Goal: Check status: Check status

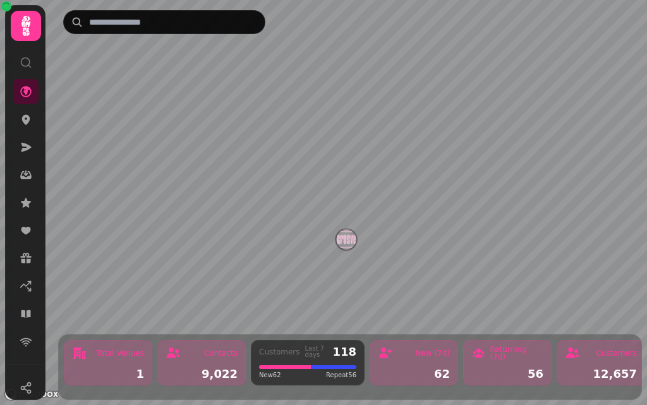
click at [12, 122] on nav at bounding box center [25, 217] width 33 height 276
click at [28, 123] on icon at bounding box center [26, 119] width 13 height 13
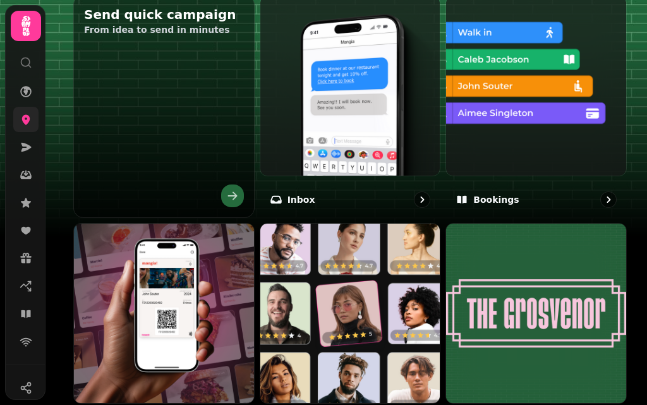
scroll to position [475, 0]
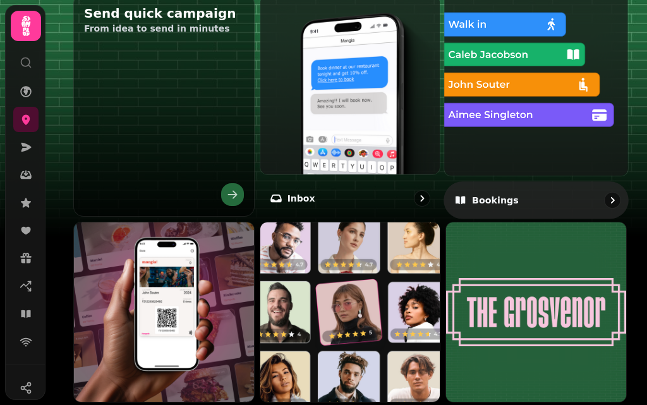
click at [589, 181] on div "Bookings" at bounding box center [536, 199] width 185 height 37
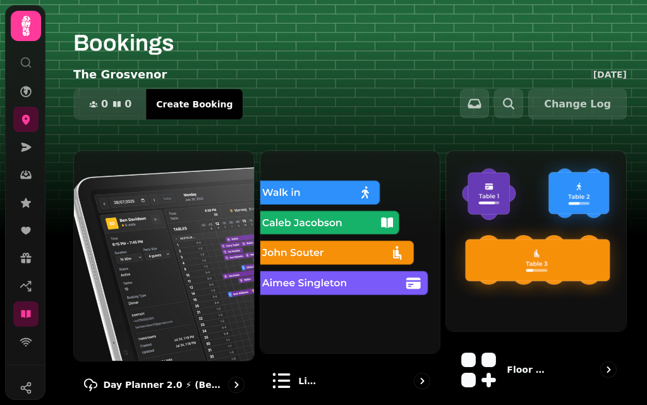
scroll to position [34, 0]
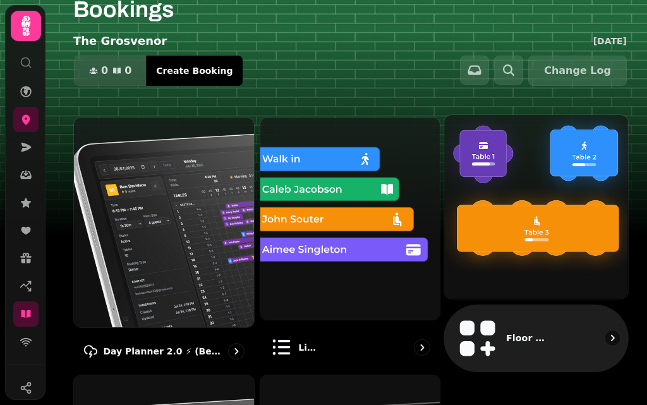
click at [588, 214] on img at bounding box center [537, 207] width 202 height 202
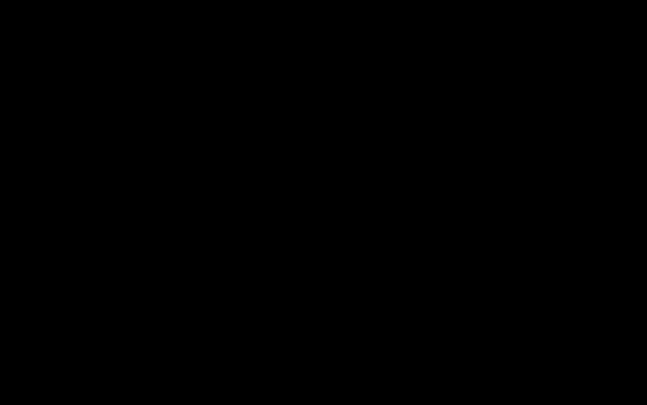
click at [407, 316] on div at bounding box center [323, 202] width 647 height 405
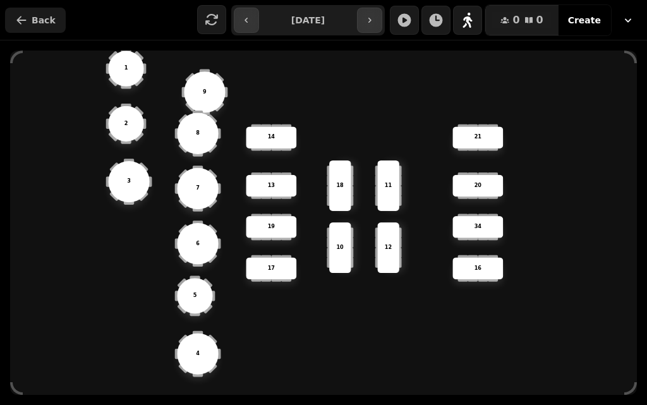
click at [30, 13] on button "Back" at bounding box center [35, 20] width 61 height 25
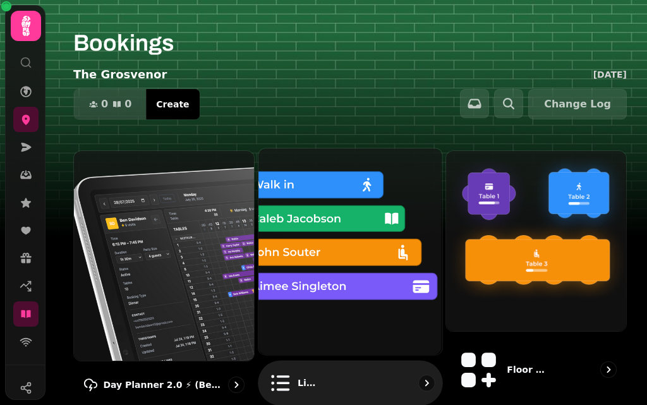
click at [323, 361] on div "List view" at bounding box center [350, 383] width 185 height 45
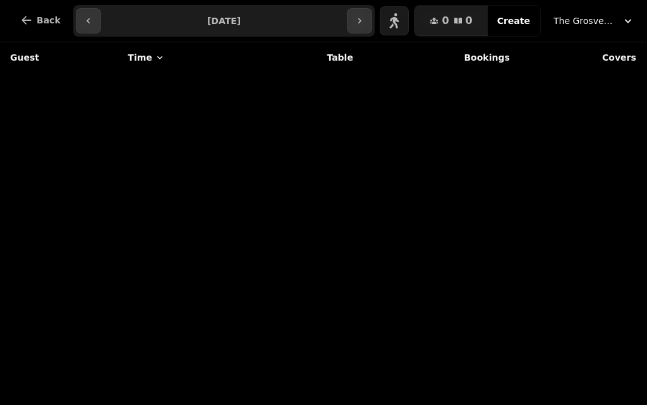
click at [255, 27] on input "**********" at bounding box center [225, 21] width 242 height 20
type input "**********"
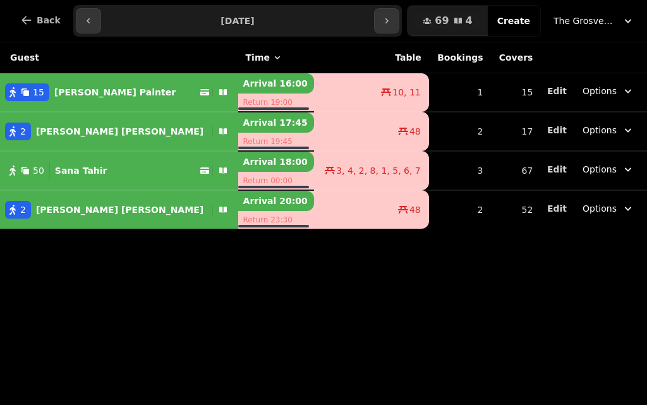
click at [114, 163] on div "50 Sana Tahir" at bounding box center [100, 171] width 200 height 18
select select "**********"
select select "**"
select select "*****"
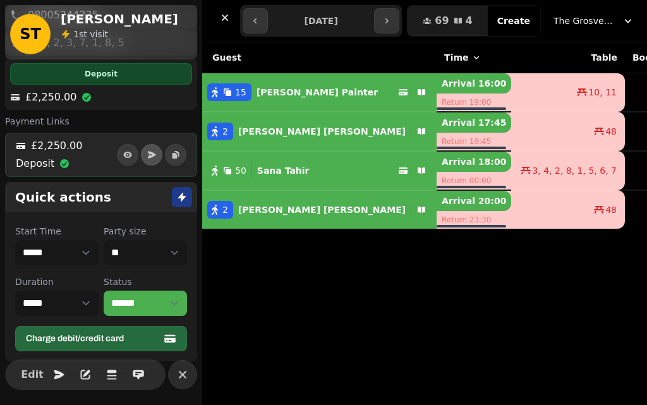
scroll to position [146, 0]
click at [177, 37] on div "ST Sana Tahir 1 st visit" at bounding box center [101, 32] width 192 height 54
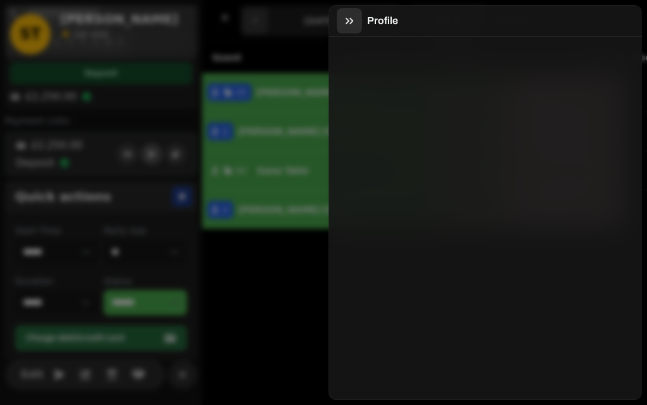
click at [347, 21] on icon "button" at bounding box center [349, 21] width 13 height 13
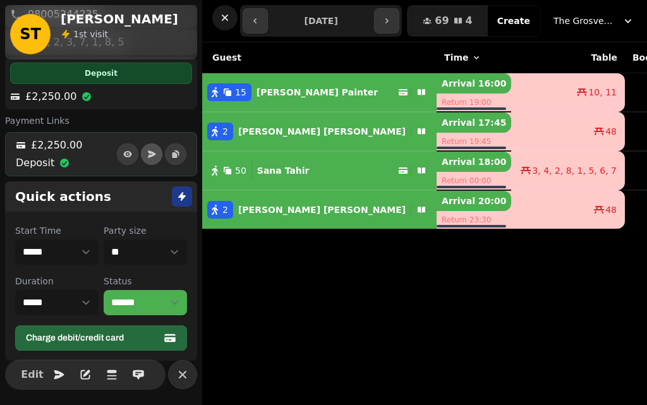
click at [226, 20] on icon "button" at bounding box center [225, 17] width 13 height 13
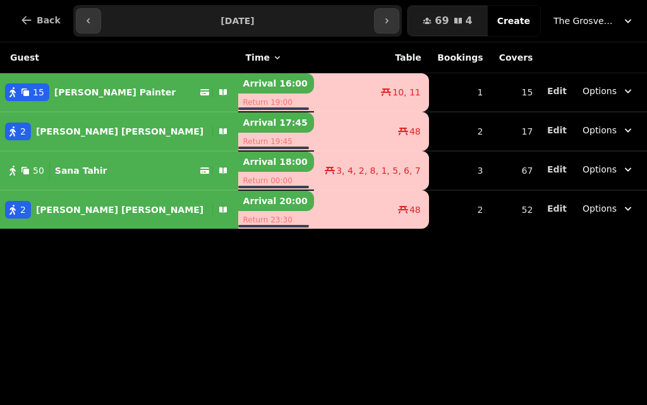
click at [102, 103] on button "15 Jade Painter" at bounding box center [119, 92] width 238 height 30
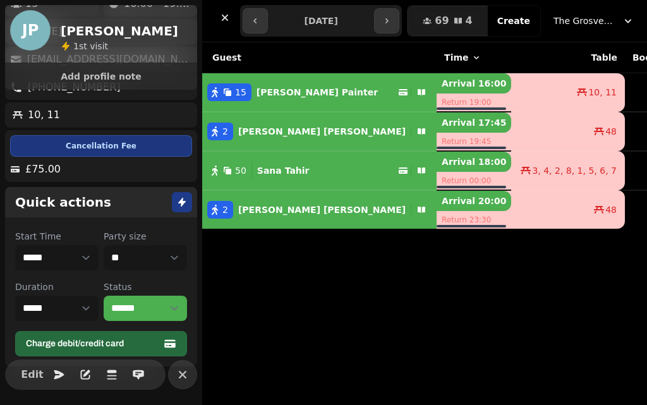
scroll to position [111, 0]
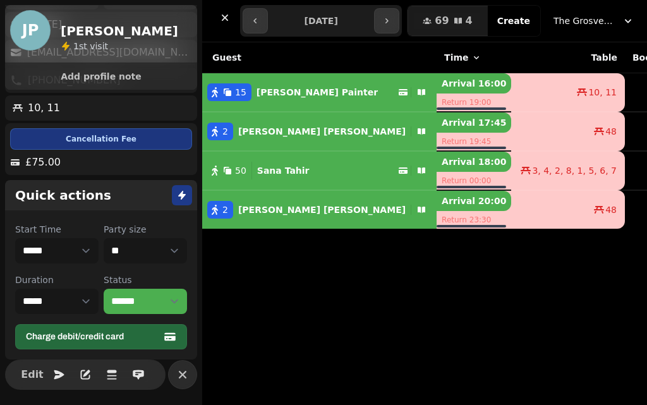
click at [283, 123] on div "Georgina Edmonds" at bounding box center [319, 132] width 173 height 18
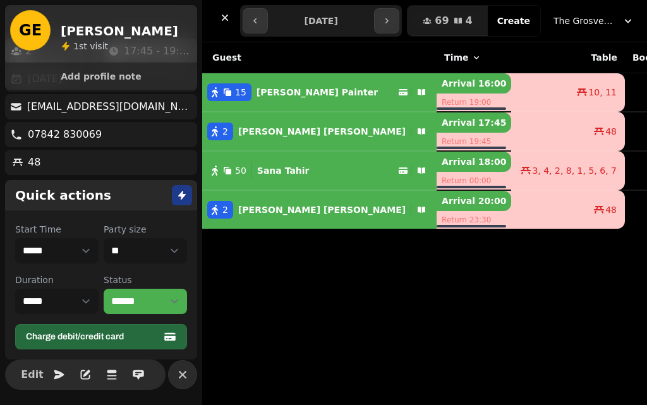
click at [285, 212] on p "Jamie Murphy" at bounding box center [322, 210] width 168 height 13
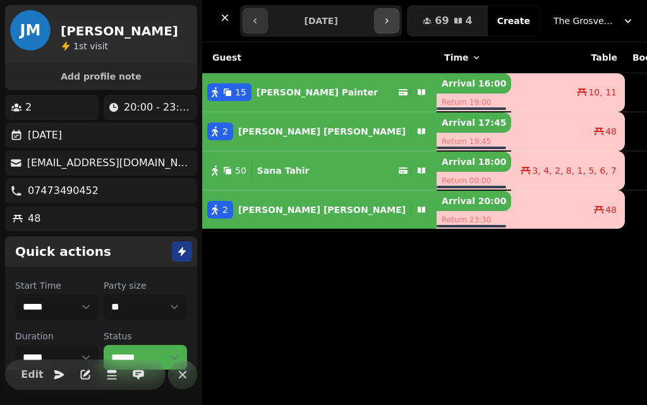
click at [392, 21] on icon "button" at bounding box center [387, 21] width 10 height 10
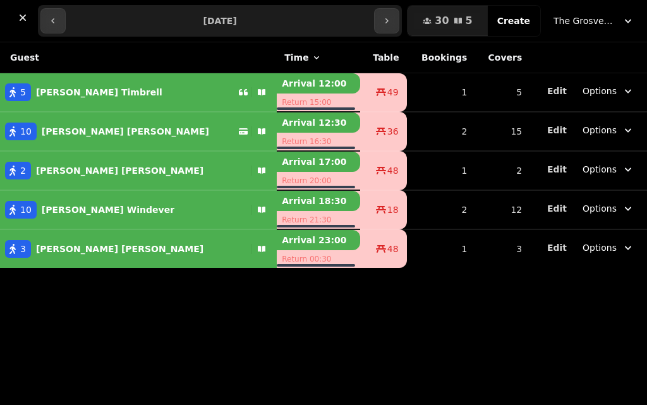
click at [138, 86] on div "5 Oliver Timbrell" at bounding box center [119, 92] width 238 height 18
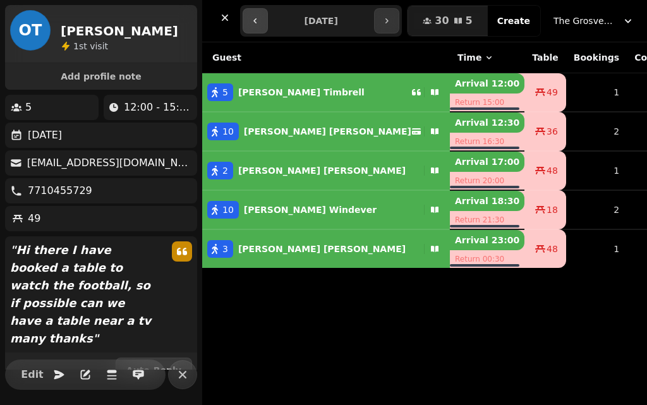
click at [247, 16] on button "button" at bounding box center [255, 20] width 25 height 25
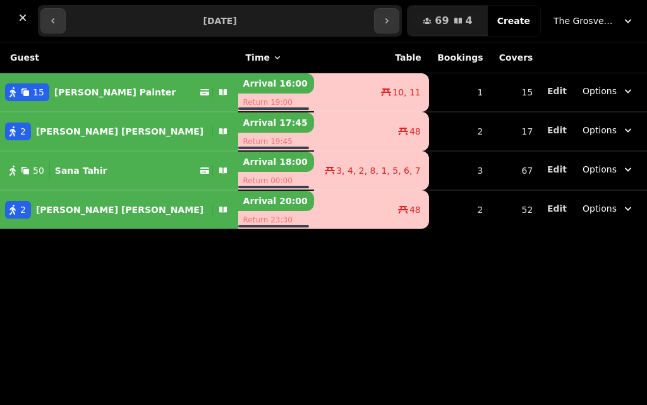
click at [224, 15] on input "**********" at bounding box center [220, 21] width 304 height 20
click at [381, 304] on div "Guest Time Table Bookings Covers 15 Jade Painter Arrival 16:00 Return 19:00 10,…" at bounding box center [323, 223] width 647 height 363
click at [395, 18] on button "button" at bounding box center [386, 20] width 25 height 25
click at [391, 18] on button "button" at bounding box center [386, 20] width 25 height 25
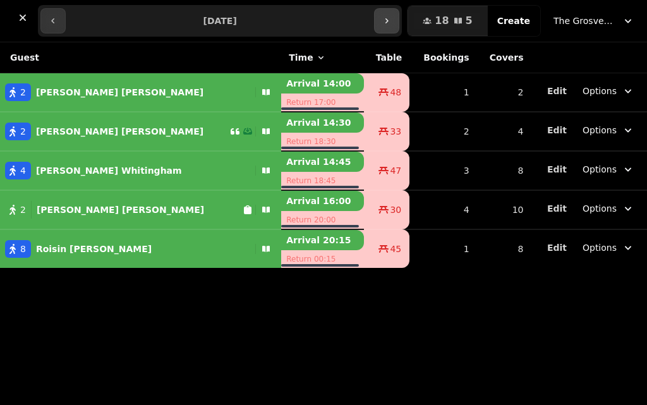
click at [392, 17] on icon "button" at bounding box center [387, 21] width 10 height 10
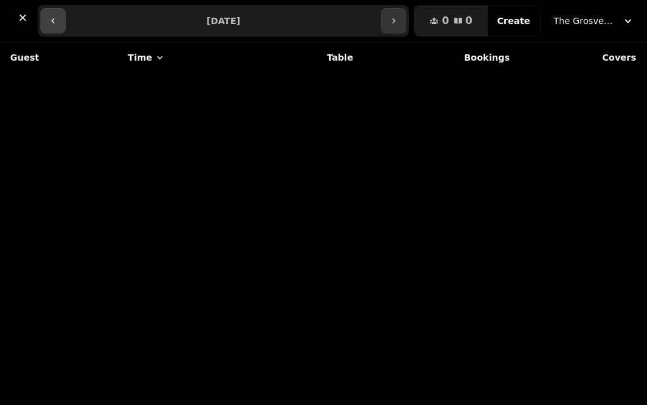
click at [53, 21] on icon "button" at bounding box center [53, 21] width 10 height 10
type input "**********"
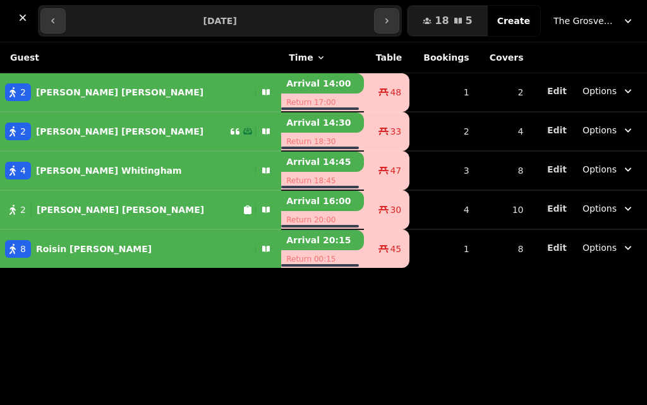
click at [142, 130] on div "2 John Mcloughlin" at bounding box center [115, 132] width 230 height 18
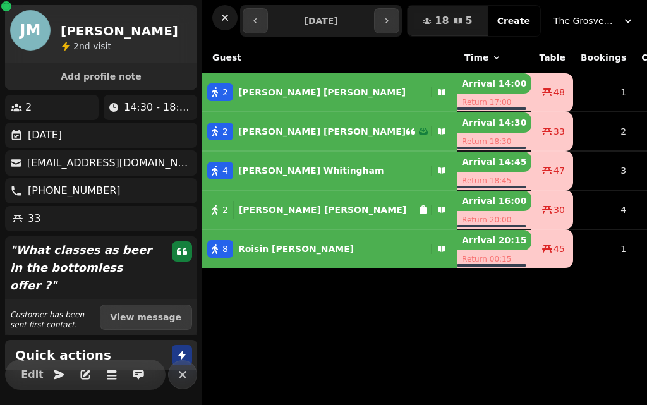
click at [225, 18] on icon "button" at bounding box center [225, 18] width 6 height 6
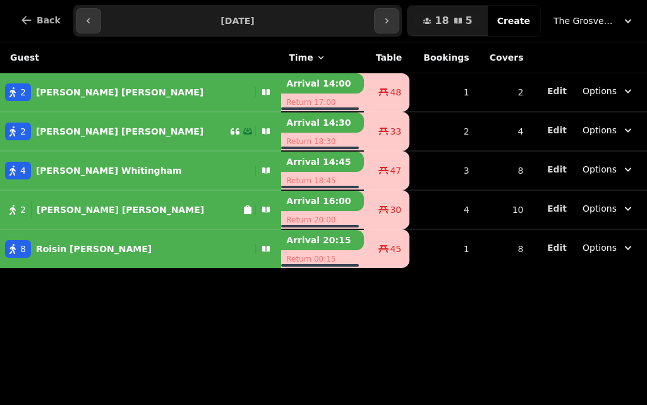
click at [171, 209] on div "2 henry armer" at bounding box center [121, 210] width 243 height 18
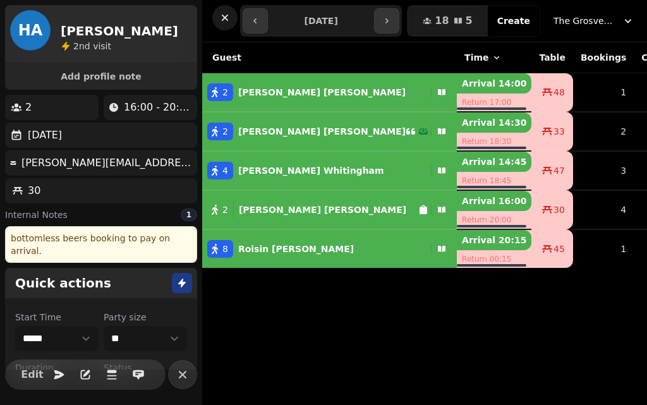
click at [225, 18] on icon "button" at bounding box center [225, 18] width 6 height 6
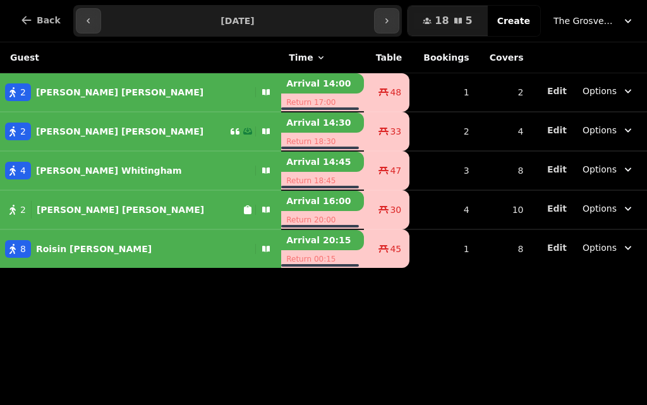
click at [143, 95] on div "2 James Gilchrist" at bounding box center [125, 92] width 250 height 18
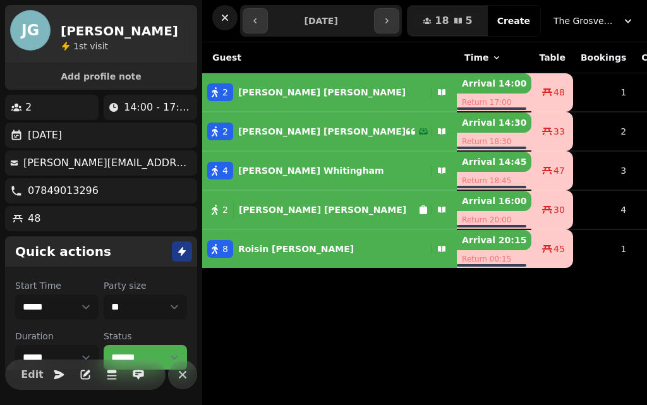
click at [223, 16] on icon "button" at bounding box center [225, 18] width 6 height 6
